Goal: Task Accomplishment & Management: Manage account settings

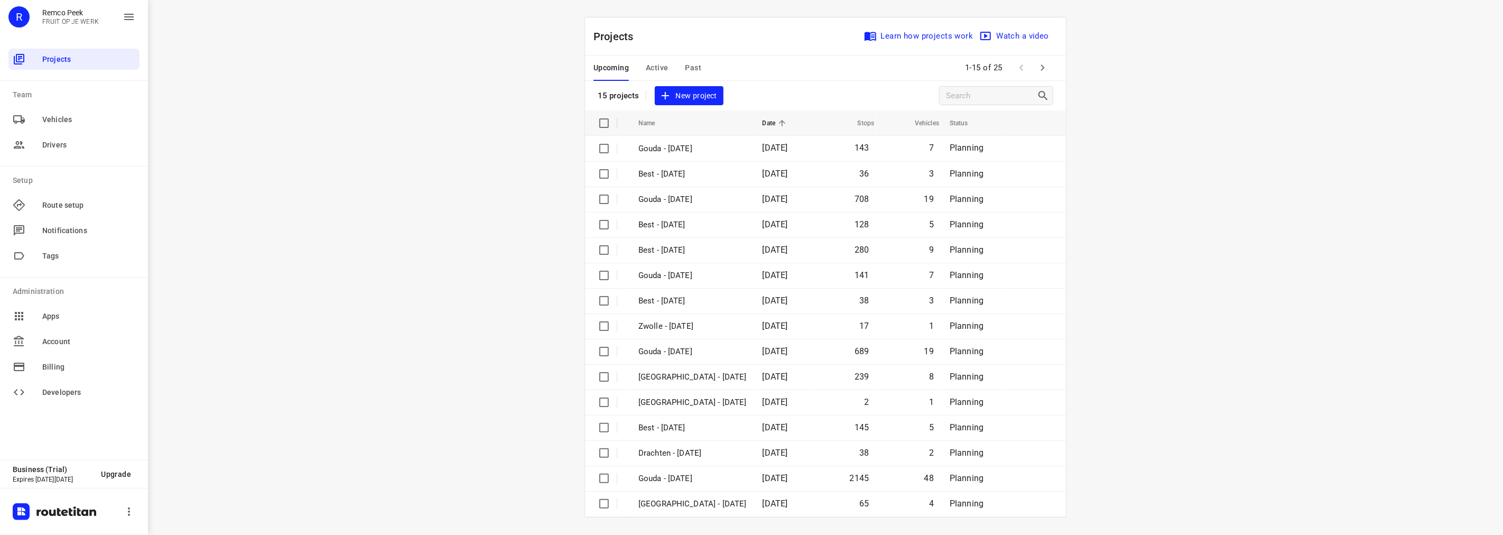
click at [658, 66] on span "Active" at bounding box center [657, 67] width 22 height 13
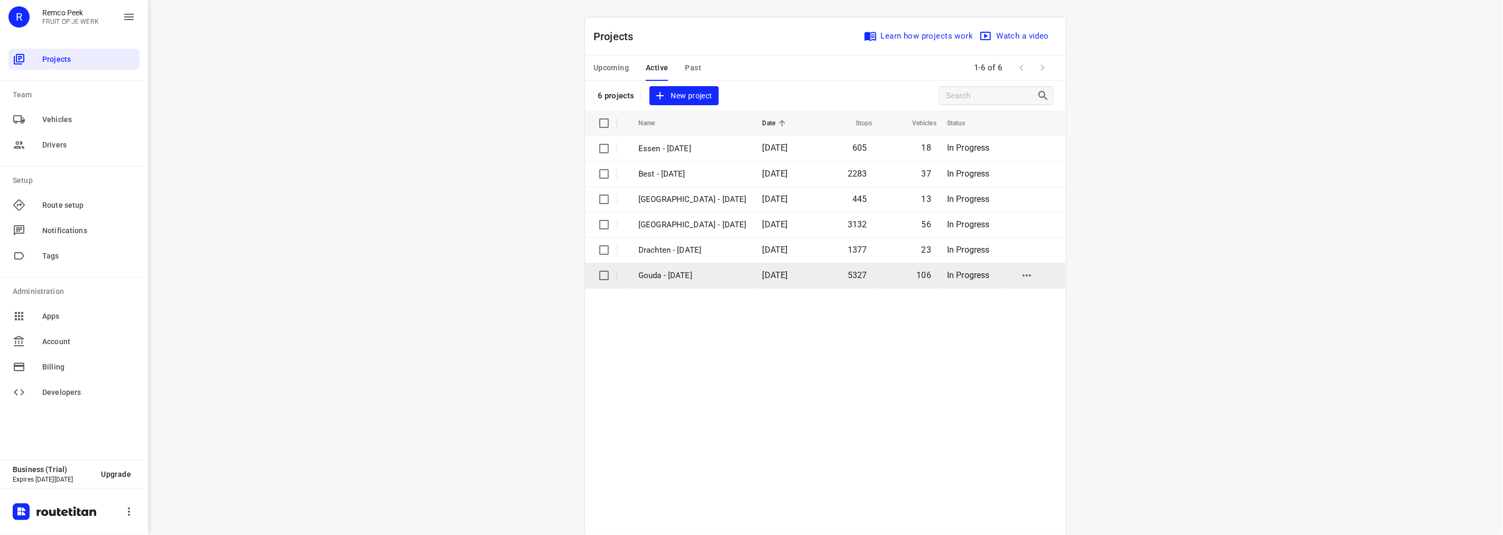
click at [674, 279] on p "Gouda - [DATE]" at bounding box center [693, 276] width 108 height 12
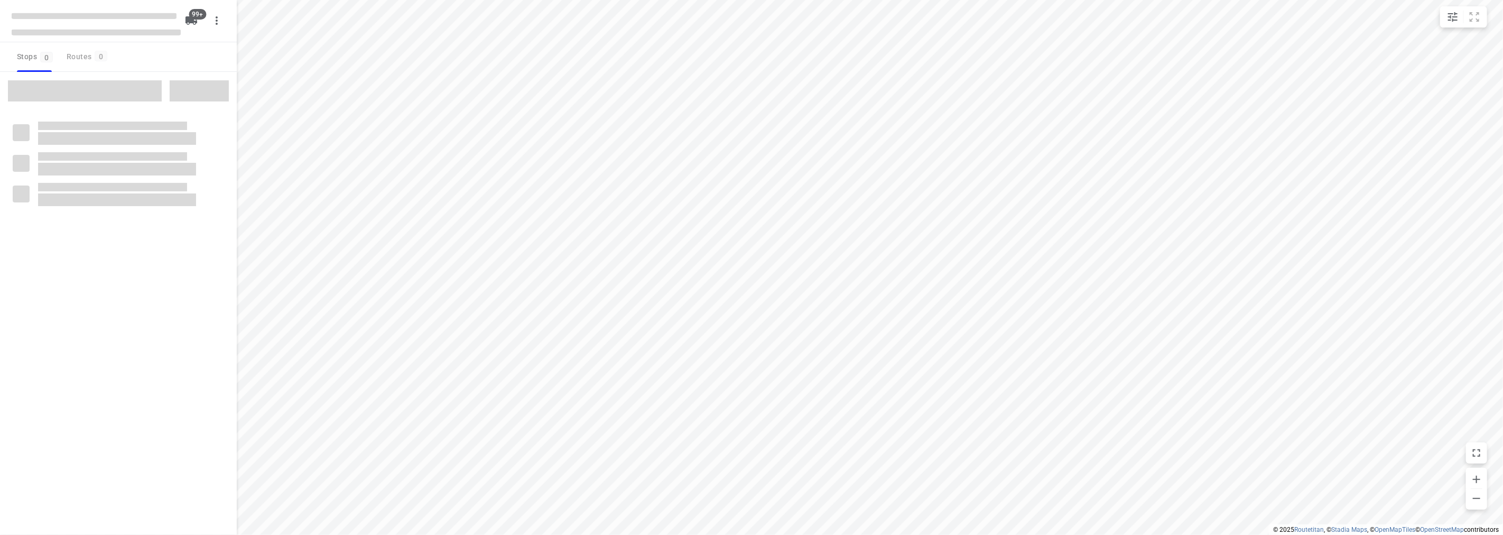
checkbox input "true"
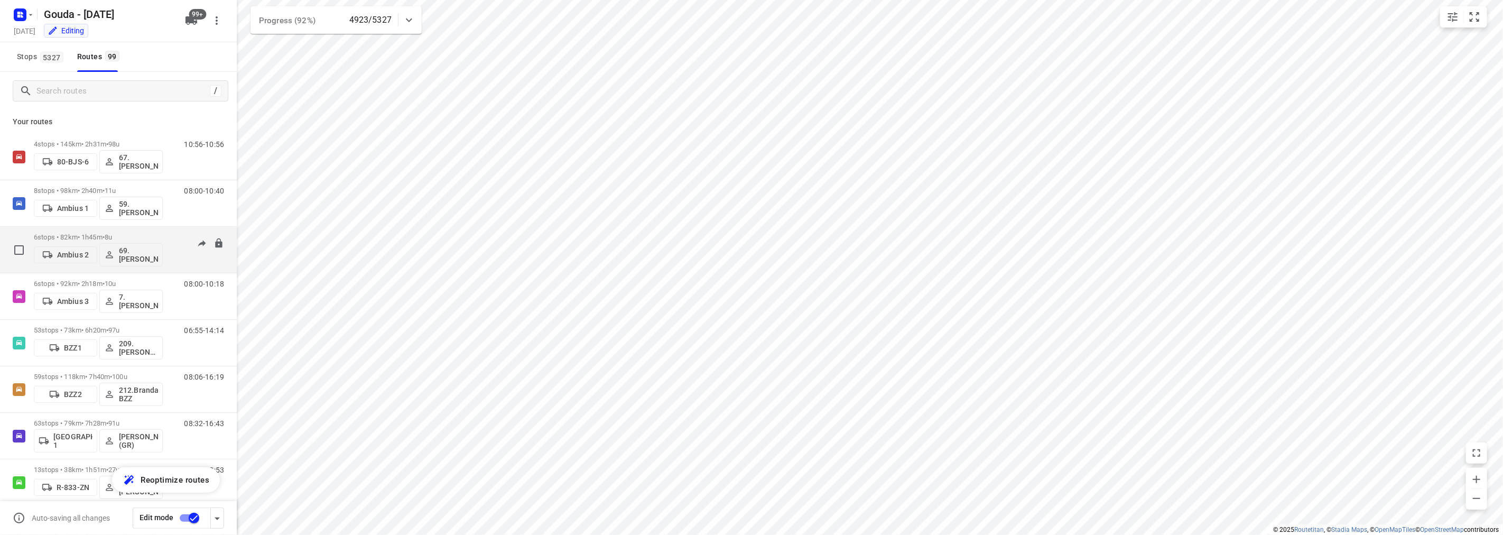
click at [225, 246] on div "i © 2025 Routetitan , © Stadia Maps , © OpenMapTiles © OpenStreetMap contributo…" at bounding box center [751, 267] width 1503 height 535
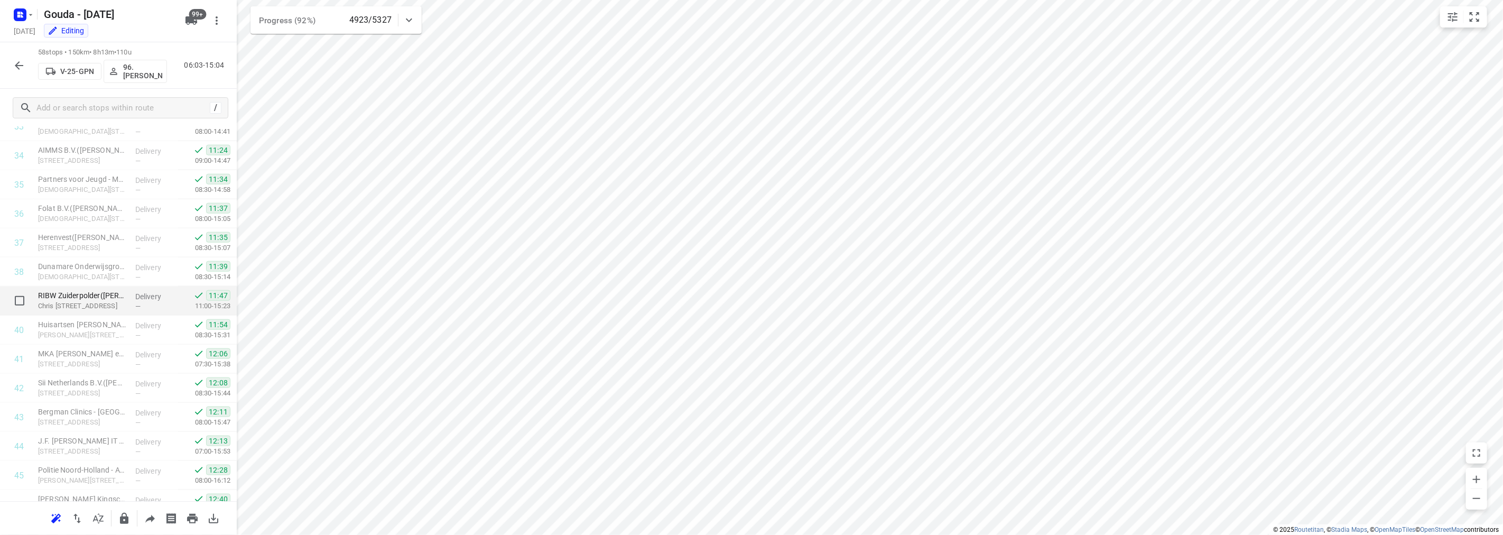
scroll to position [1393, 0]
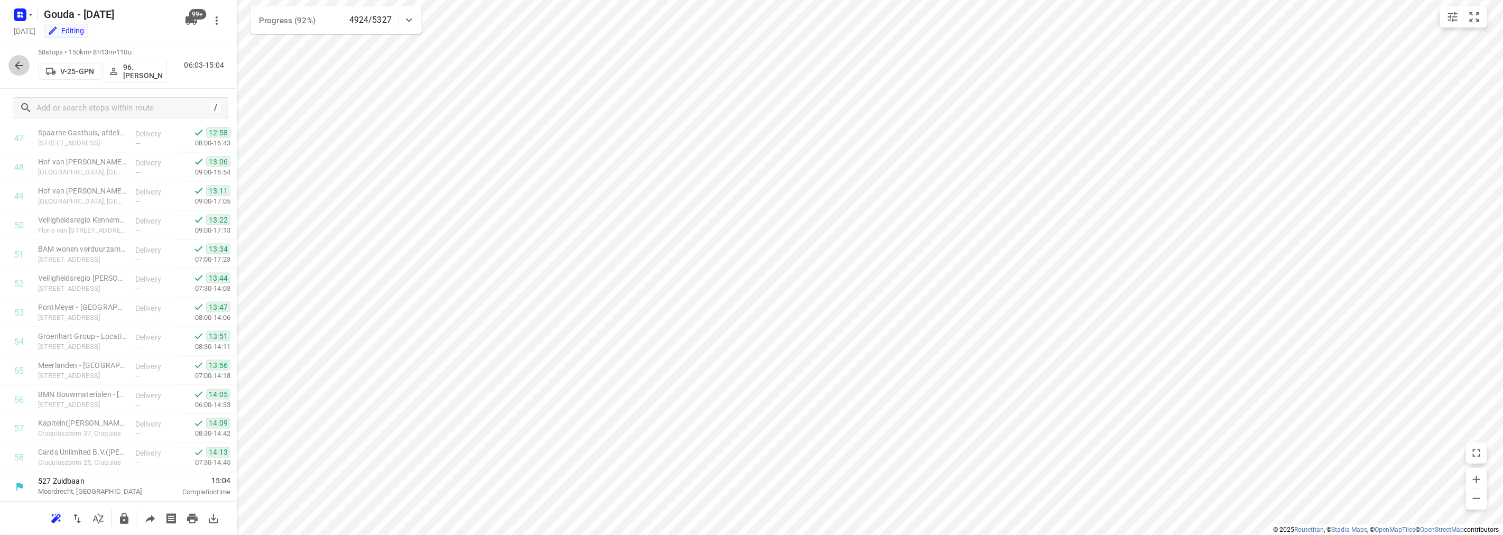
click at [22, 60] on icon "button" at bounding box center [19, 65] width 13 height 13
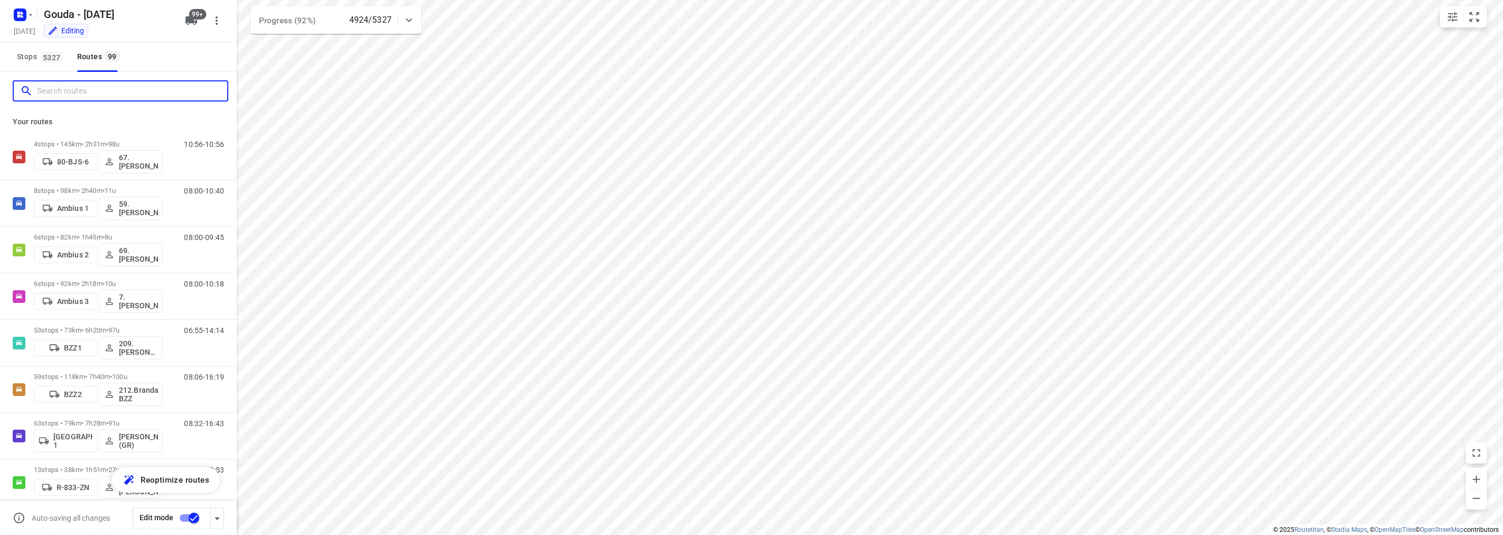
click at [61, 98] on input "Search routes" at bounding box center [132, 91] width 190 height 16
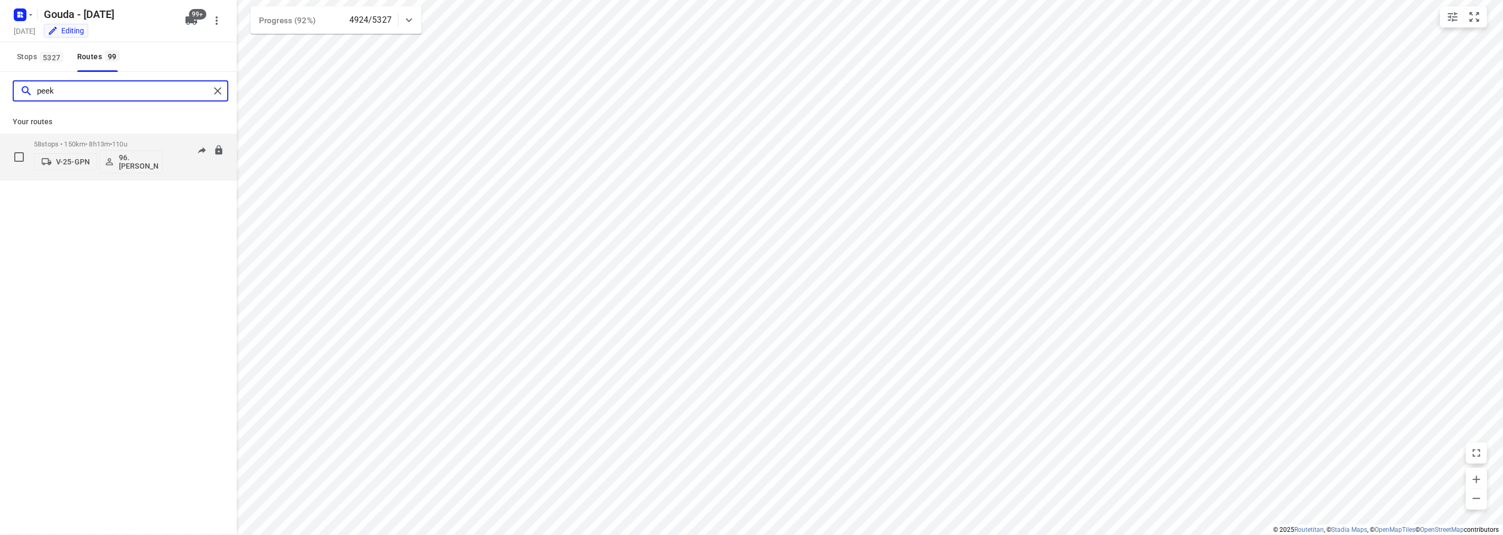
type input "peek"
click at [97, 136] on div "58 stops • 150km • 8h13m • 110u V-25-GPN 96.[PERSON_NAME]" at bounding box center [98, 157] width 129 height 44
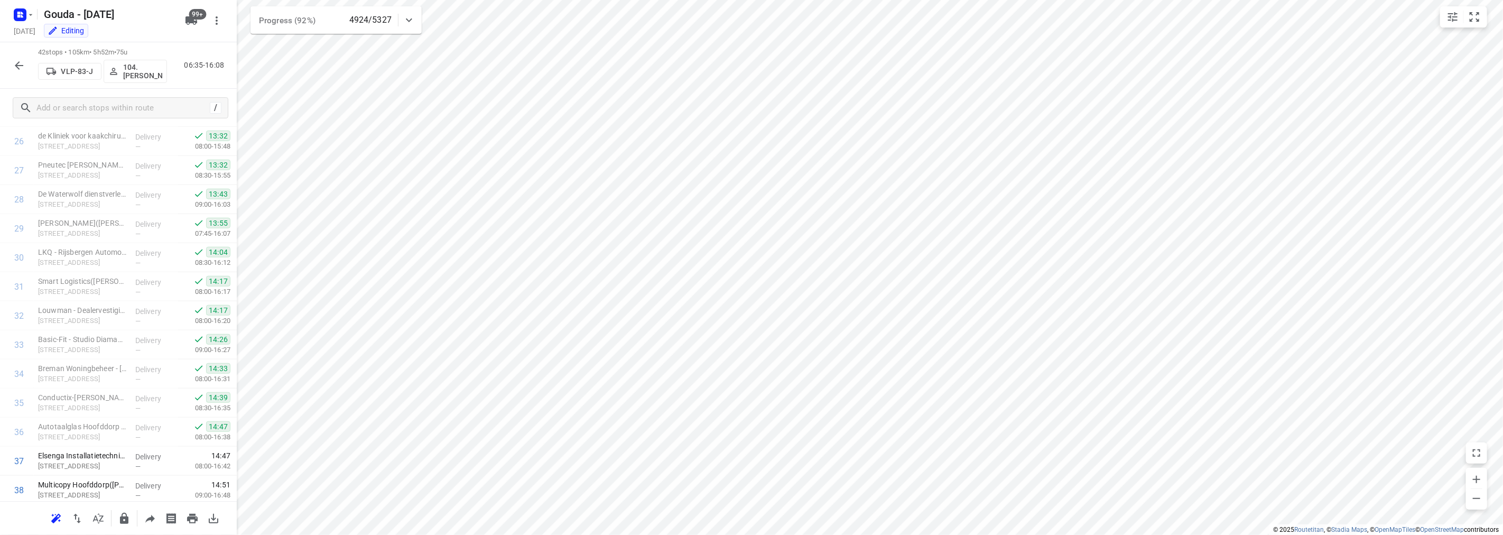
scroll to position [928, 0]
click at [22, 68] on icon "button" at bounding box center [19, 65] width 13 height 13
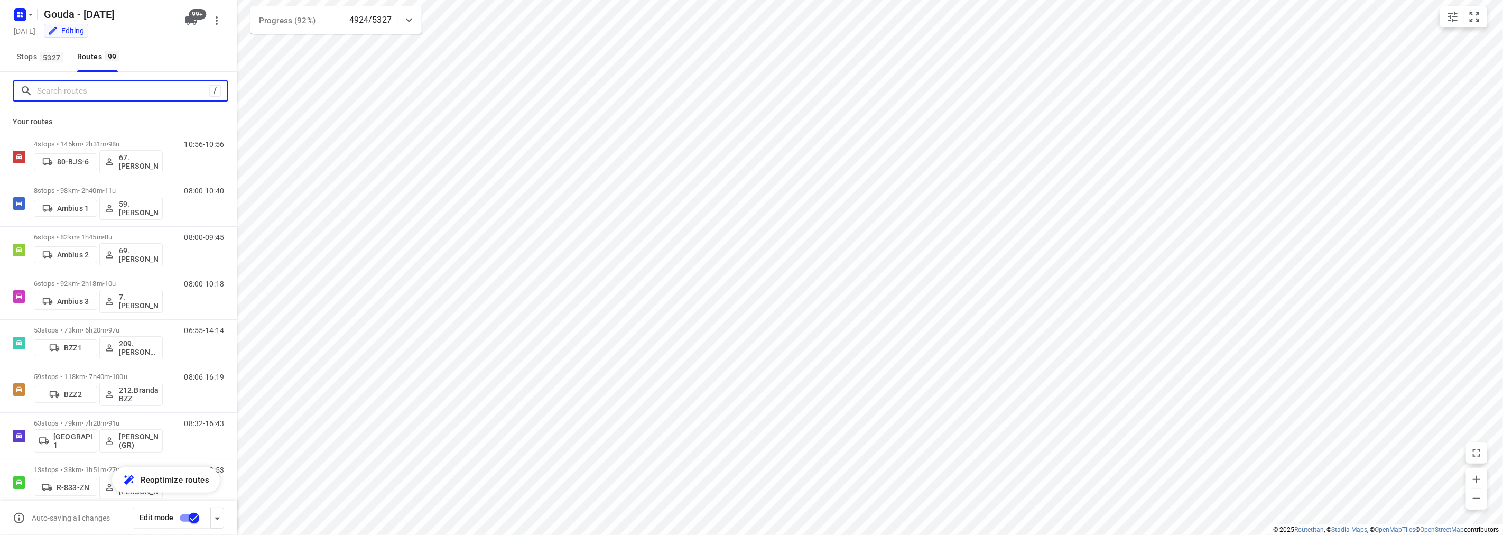
click at [62, 86] on input "Search routes" at bounding box center [123, 91] width 172 height 16
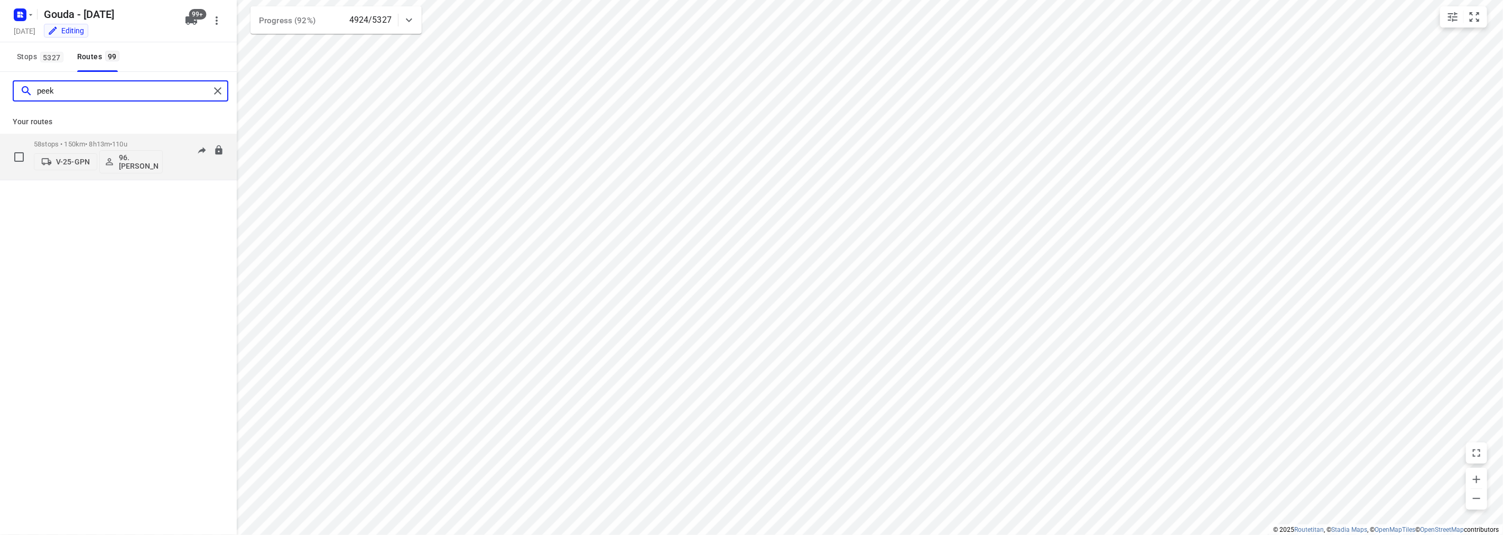
type input "peek"
click at [77, 137] on div "58 stops • 150km • 8h13m • 110u V-25-GPN 96.[PERSON_NAME]" at bounding box center [98, 157] width 129 height 44
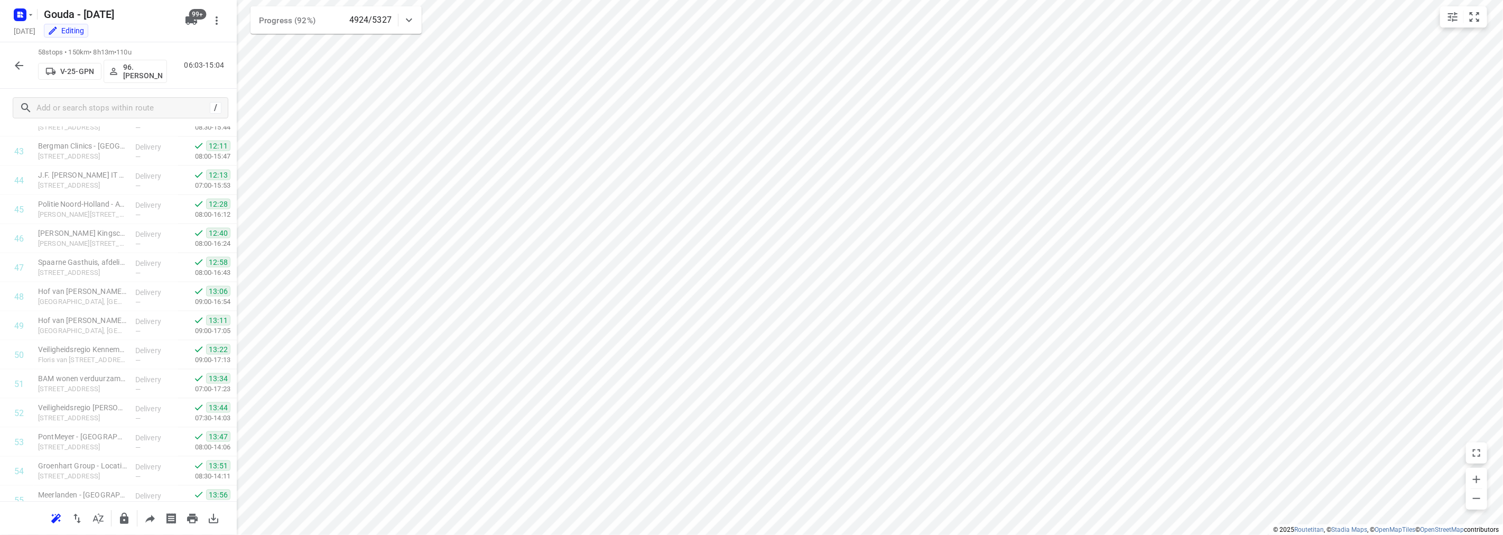
scroll to position [1393, 0]
click at [11, 59] on button "button" at bounding box center [18, 65] width 21 height 21
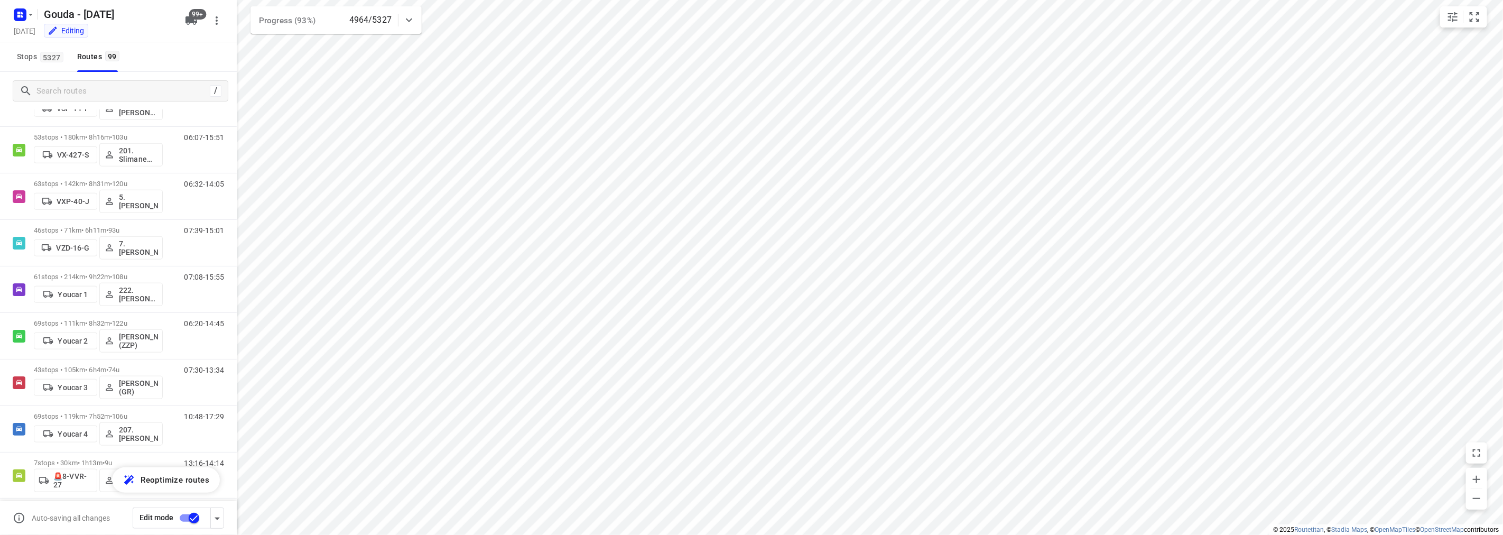
scroll to position [4248, 0]
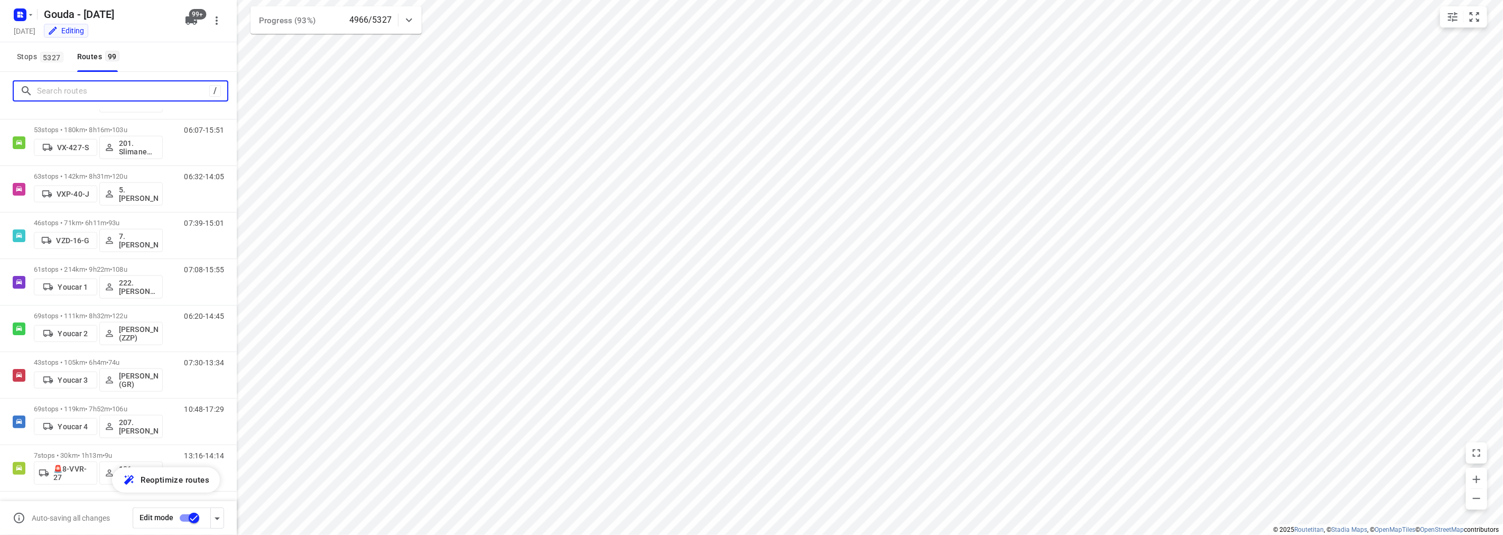
click at [148, 90] on input "Search routes" at bounding box center [123, 91] width 172 height 16
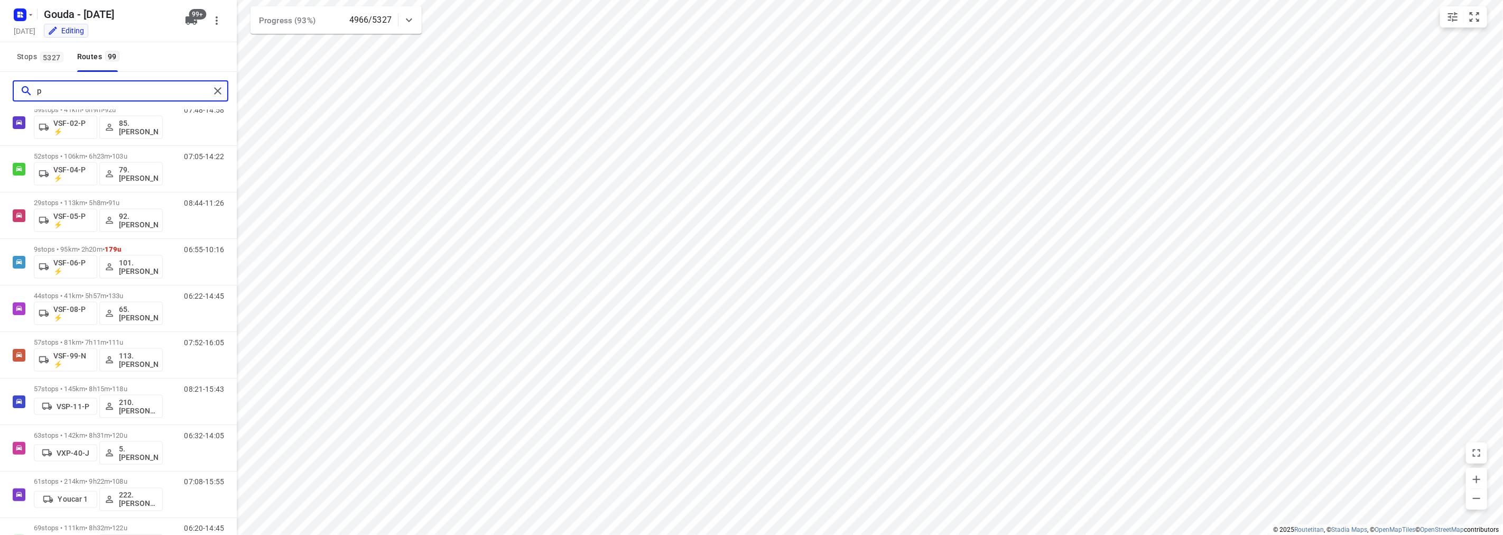
scroll to position [0, 0]
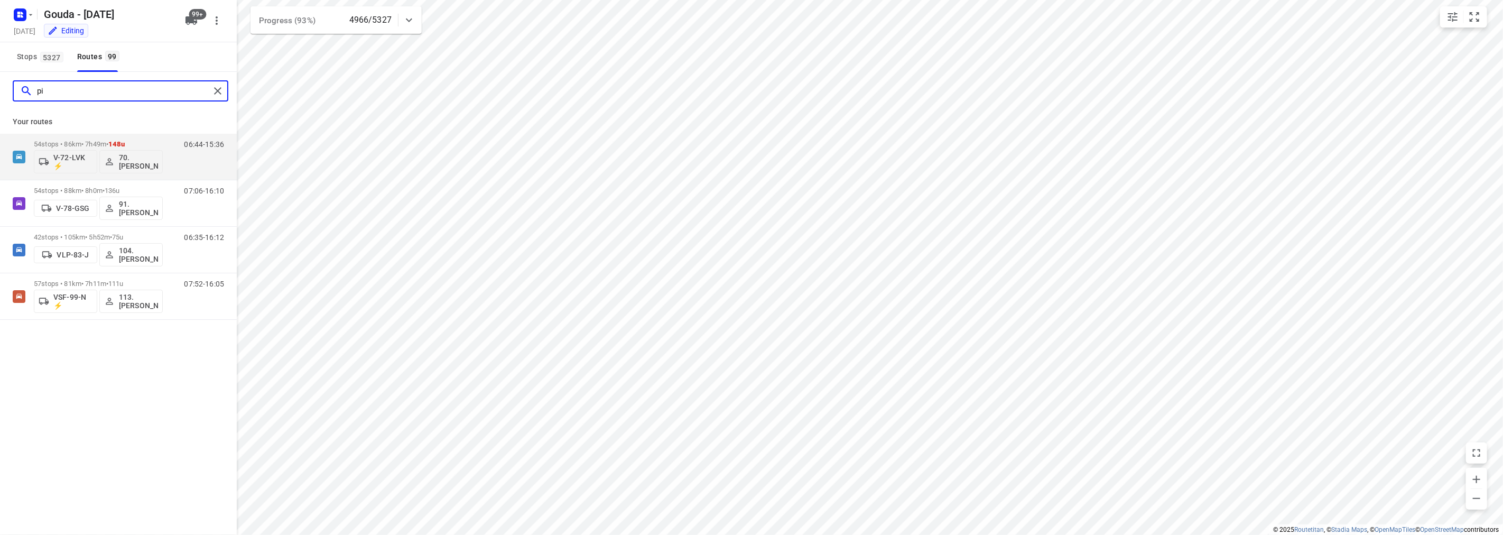
type input "pie"
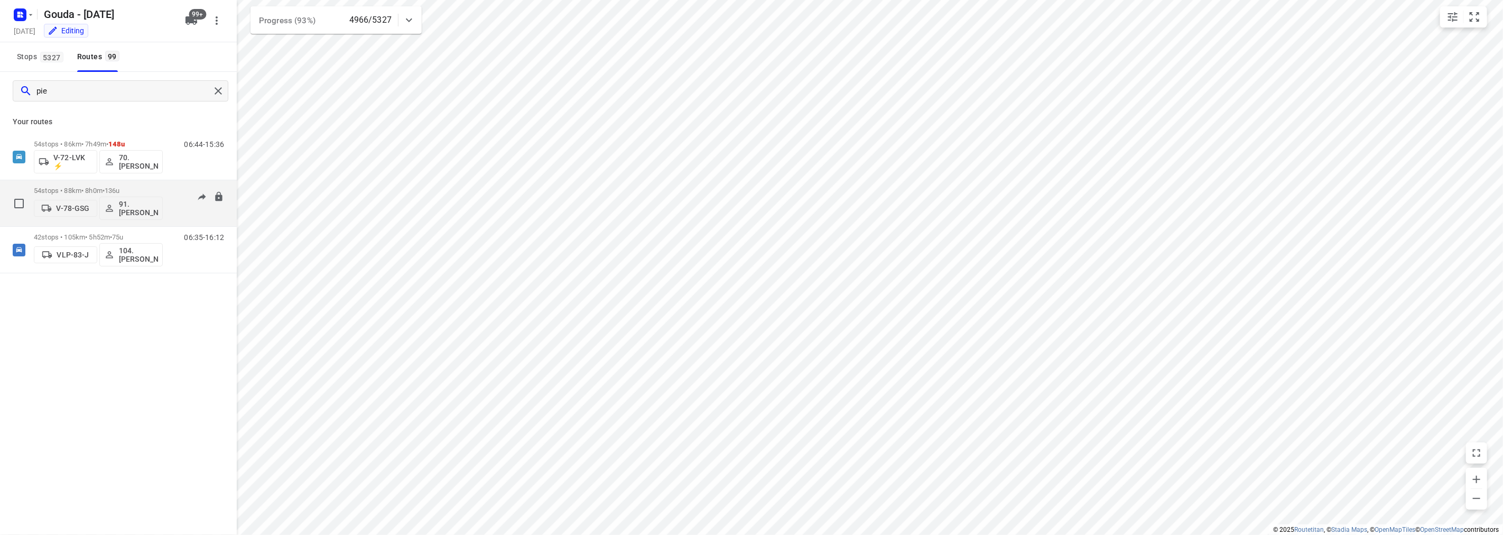
click at [81, 187] on p "54 stops • 88km • 8h0m • 136u" at bounding box center [98, 191] width 129 height 8
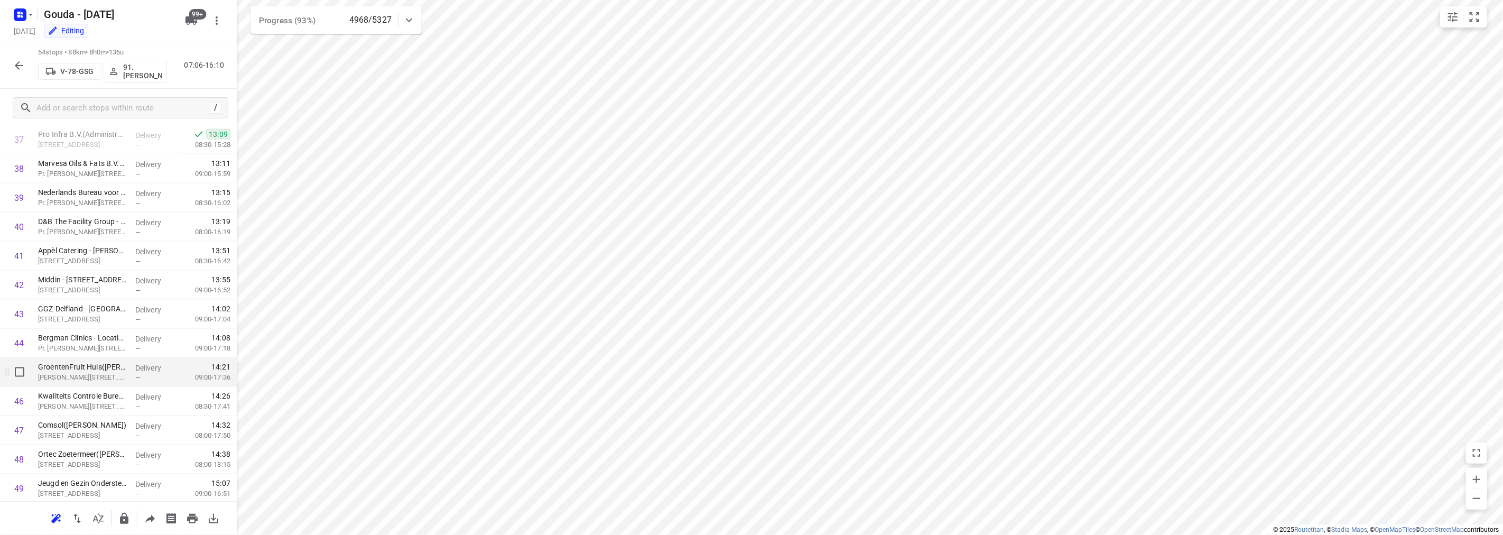
scroll to position [1277, 0]
click at [17, 59] on icon "button" at bounding box center [19, 65] width 13 height 13
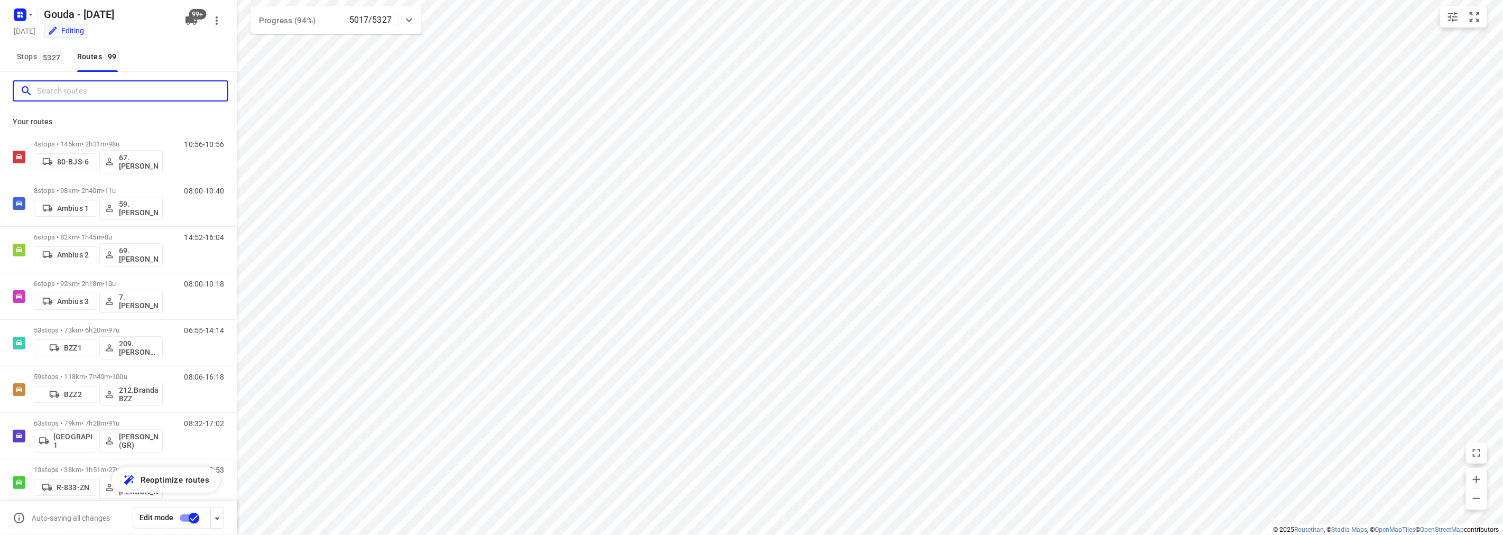
click at [128, 91] on input "Search routes" at bounding box center [132, 91] width 190 height 16
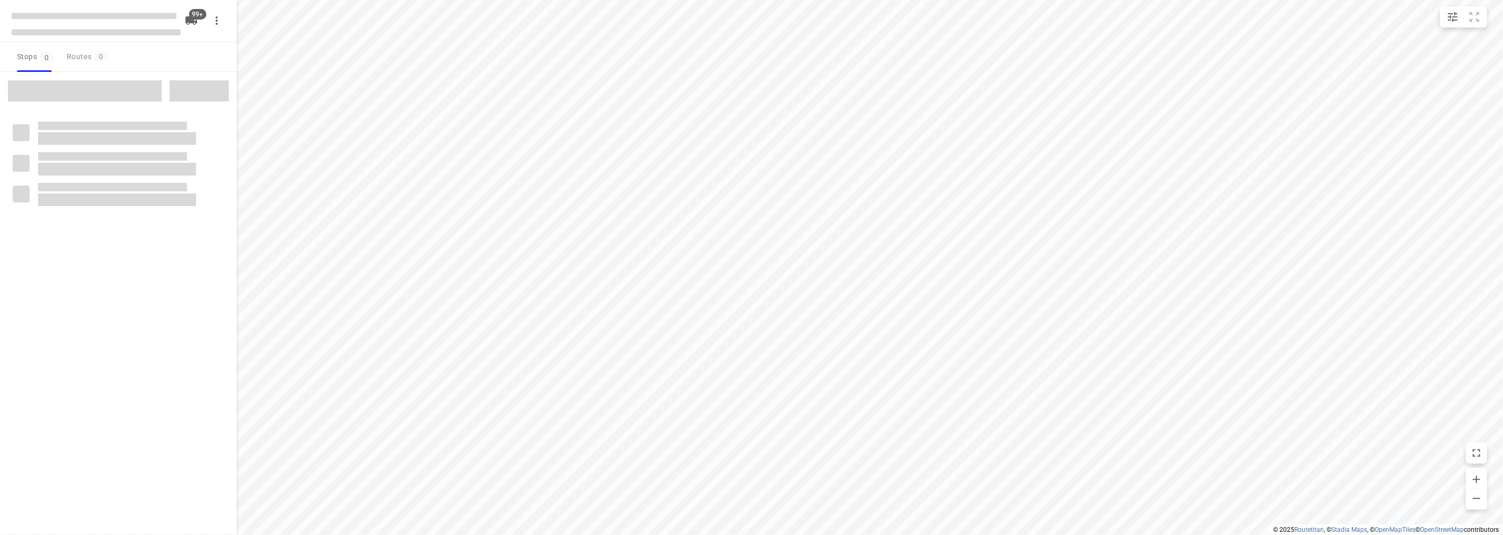
checkbox input "true"
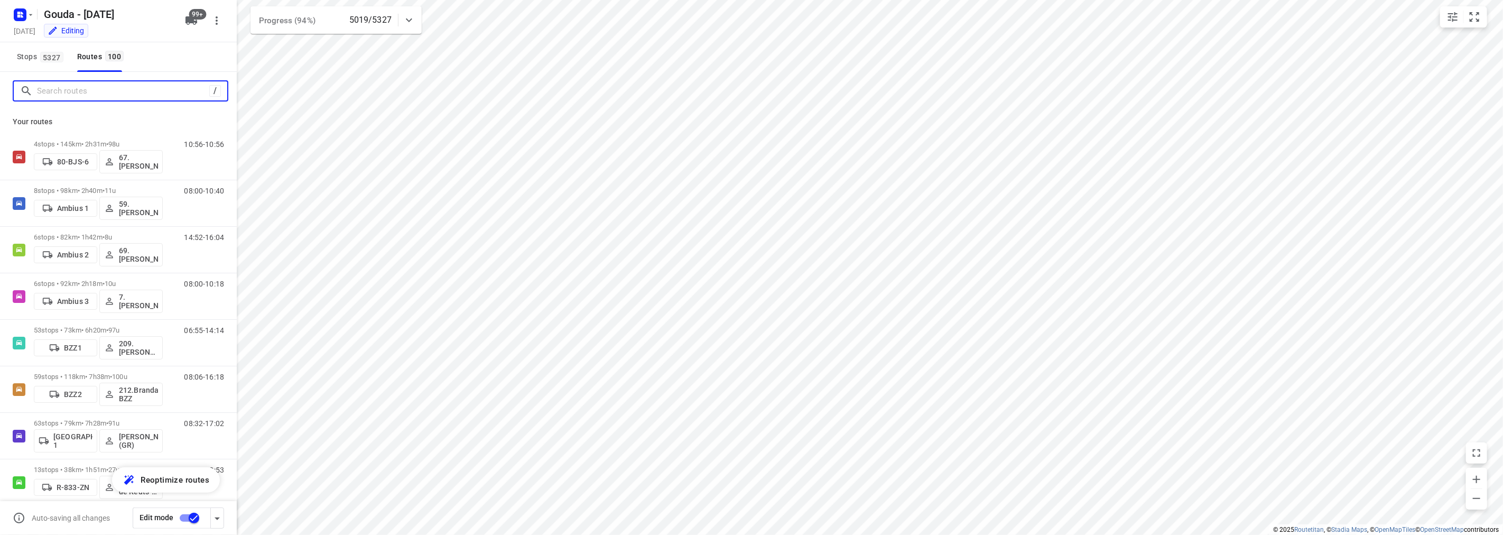
click at [115, 88] on input "Search routes" at bounding box center [123, 91] width 172 height 16
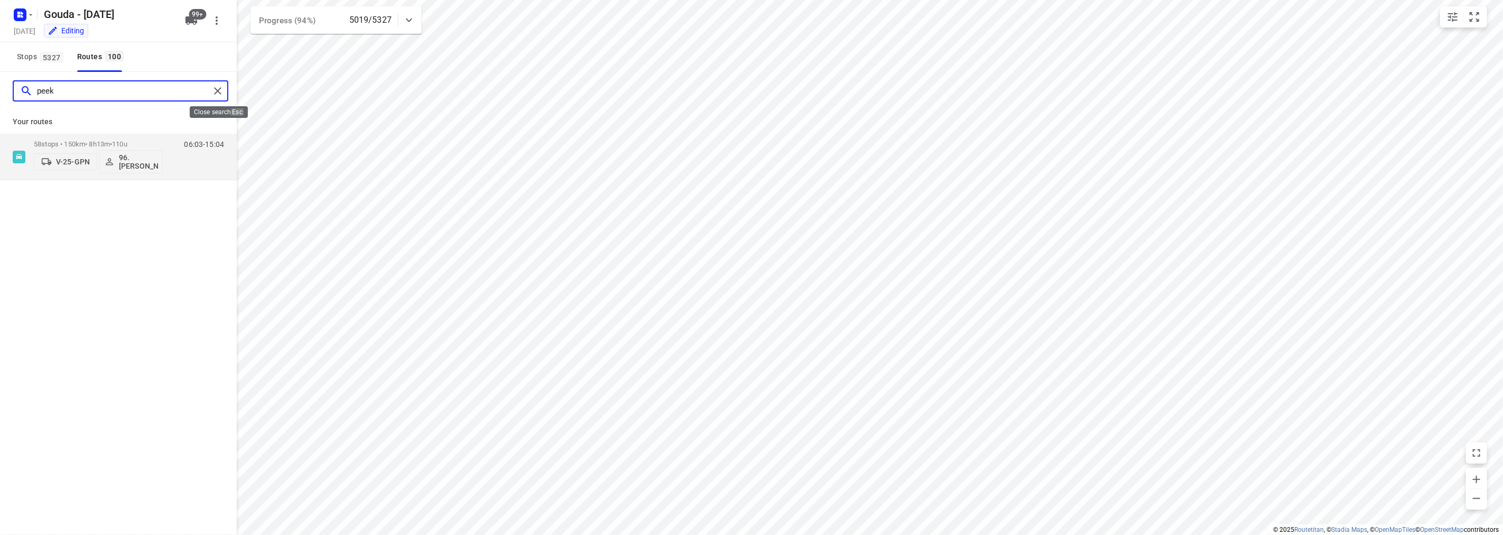
type input "peek"
